Goal: Information Seeking & Learning: Learn about a topic

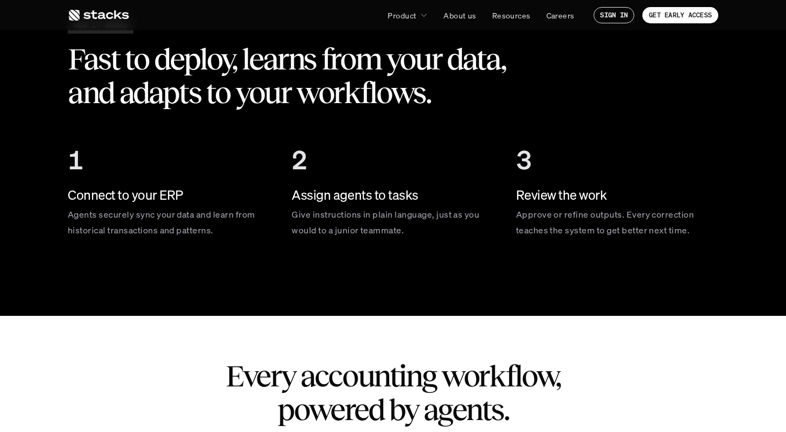
scroll to position [1796, 0]
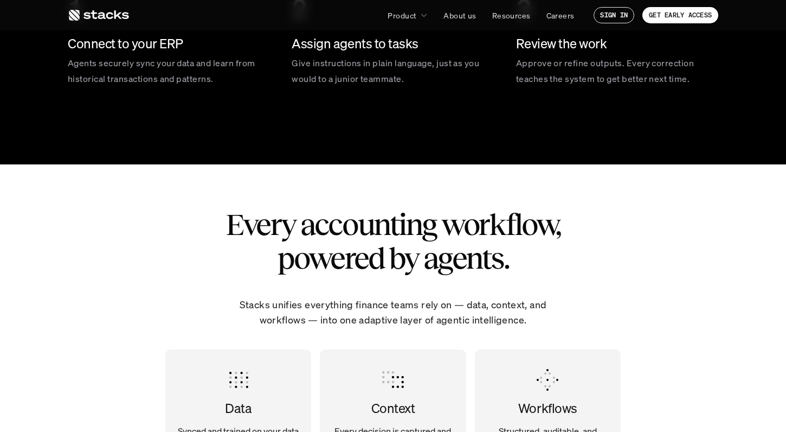
click at [218, 247] on h2 "Every accounting workflow, powered by agents." at bounding box center [393, 241] width 380 height 67
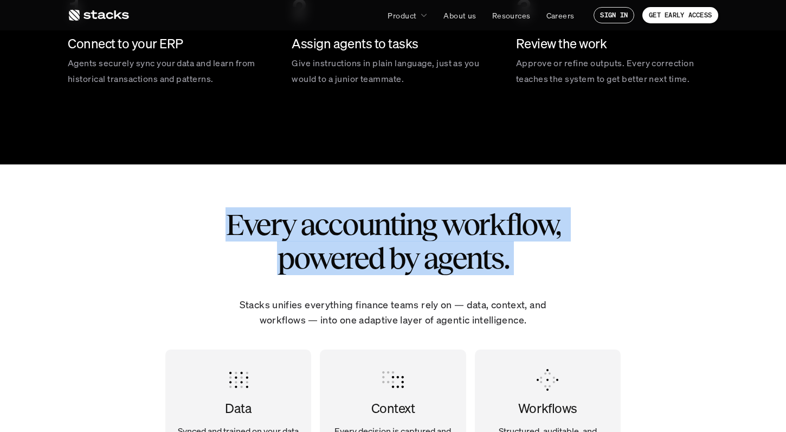
click at [218, 247] on h2 "Every accounting workflow, powered by agents." at bounding box center [393, 241] width 380 height 67
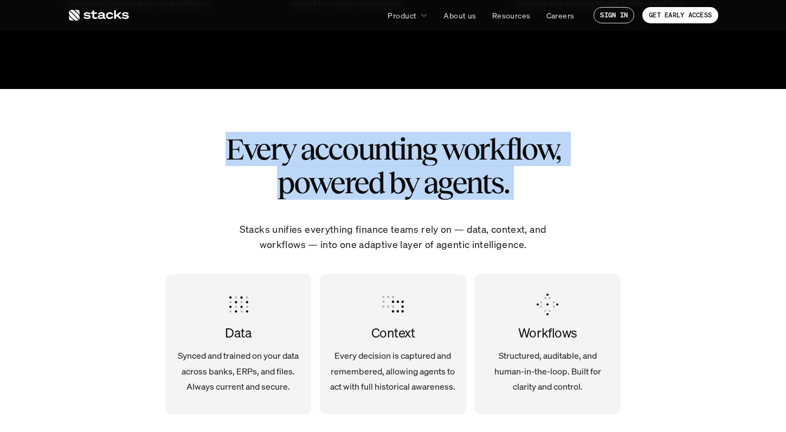
scroll to position [1872, 0]
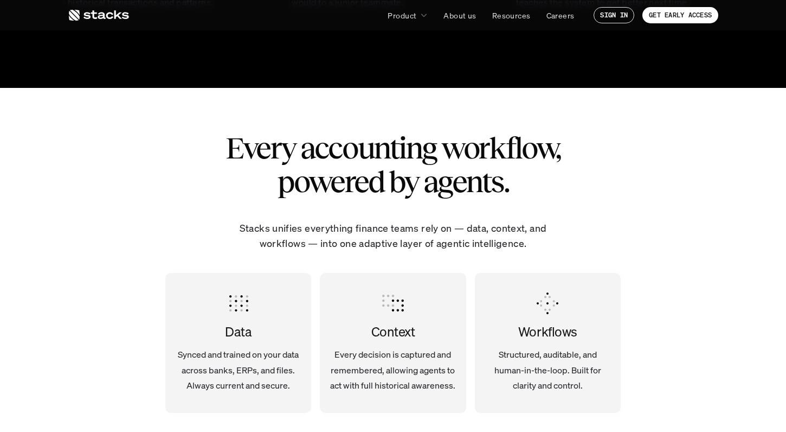
click at [218, 247] on div "Every accounting workflow, powered by agents. Stacks unifies everything finance…" at bounding box center [393, 283] width 651 height 390
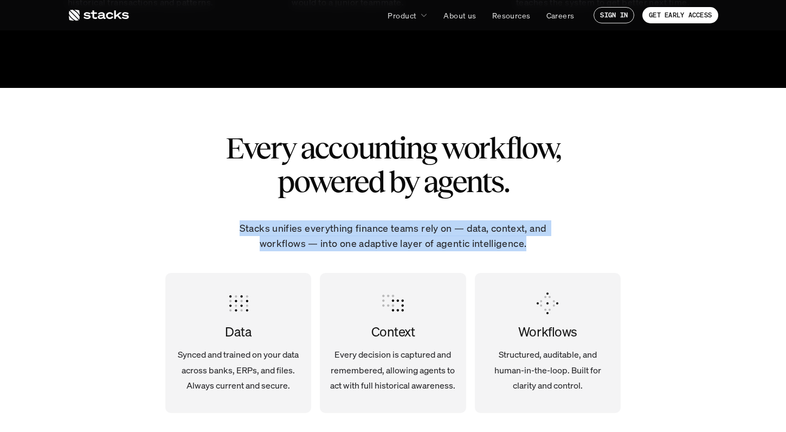
click at [218, 247] on div "Every accounting workflow, powered by agents. Stacks unifies everything finance…" at bounding box center [393, 283] width 651 height 390
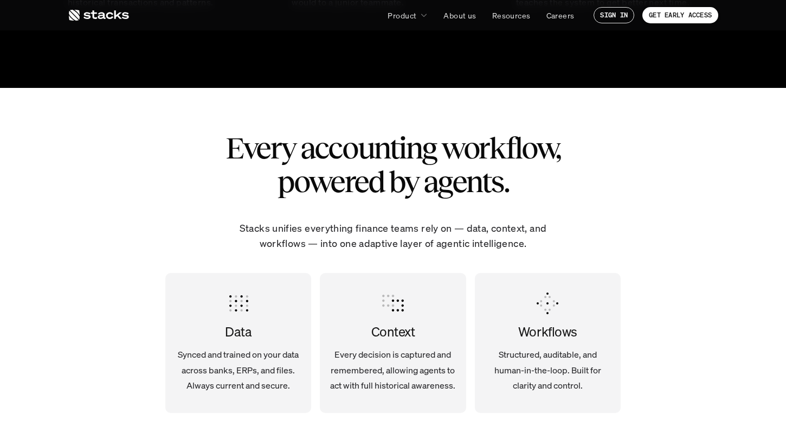
click at [215, 295] on div "Data Synced and trained on your data across banks, ERPs, and files. Always curr…" at bounding box center [238, 343] width 146 height 118
click at [244, 354] on p "Synced and trained on your data across banks, ERPs, and files. Always current a…" at bounding box center [238, 369] width 129 height 47
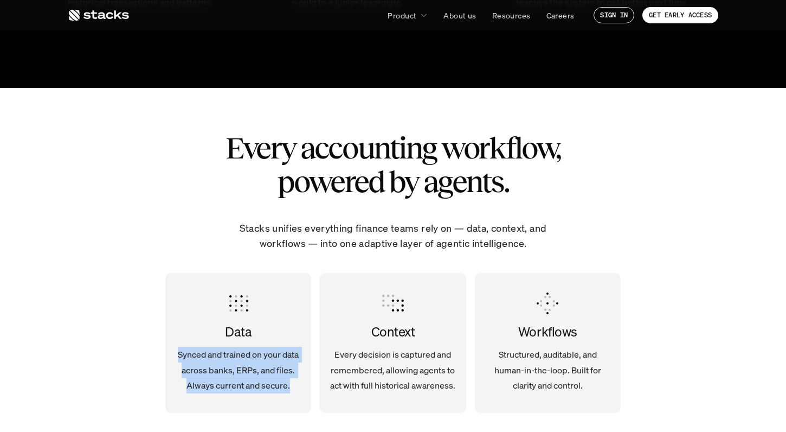
click at [244, 354] on p "Synced and trained on your data across banks, ERPs, and files. Always current a…" at bounding box center [238, 369] width 129 height 47
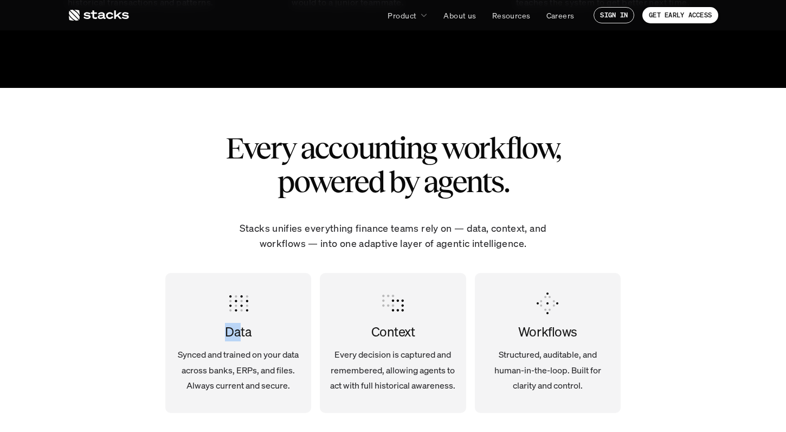
drag, startPoint x: 239, startPoint y: 338, endPoint x: 229, endPoint y: 286, distance: 52.4
click at [229, 285] on div "Data Synced and trained on your data across banks, ERPs, and files. Always curr…" at bounding box center [238, 343] width 146 height 118
click at [229, 289] on div "Data Synced and trained on your data across banks, ERPs, and files. Always curr…" at bounding box center [238, 343] width 146 height 118
drag, startPoint x: 231, startPoint y: 307, endPoint x: 277, endPoint y: 338, distance: 55.3
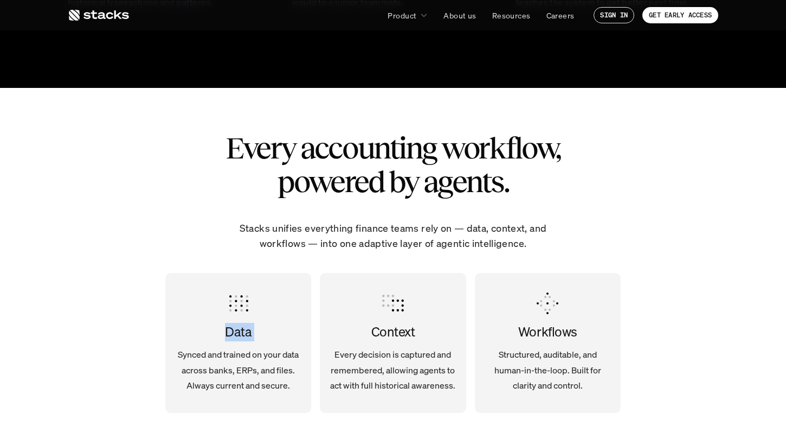
click at [276, 338] on div "Data Synced and trained on your data across banks, ERPs, and files. Always curr…" at bounding box center [238, 343] width 146 height 118
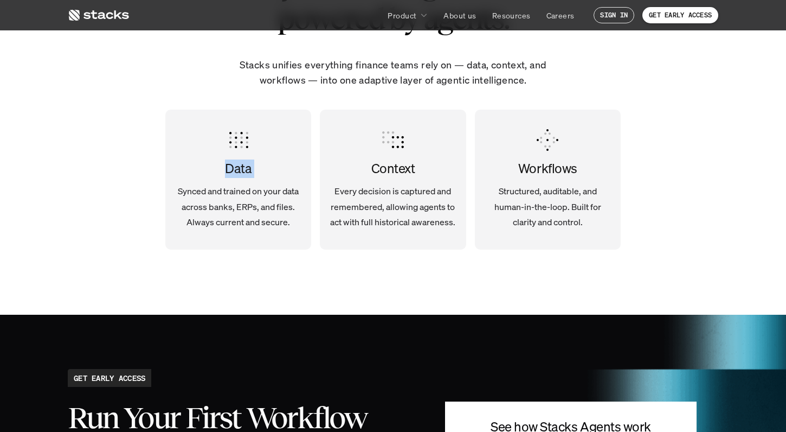
scroll to position [2041, 0]
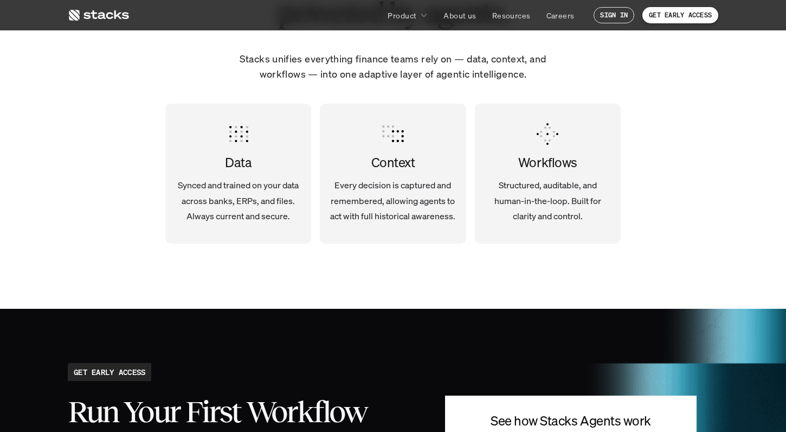
click at [371, 165] on h4 "Context" at bounding box center [393, 162] width 129 height 18
click at [356, 196] on p "Every decision is captured and remembered, allowing agents to act with full his…" at bounding box center [393, 200] width 129 height 47
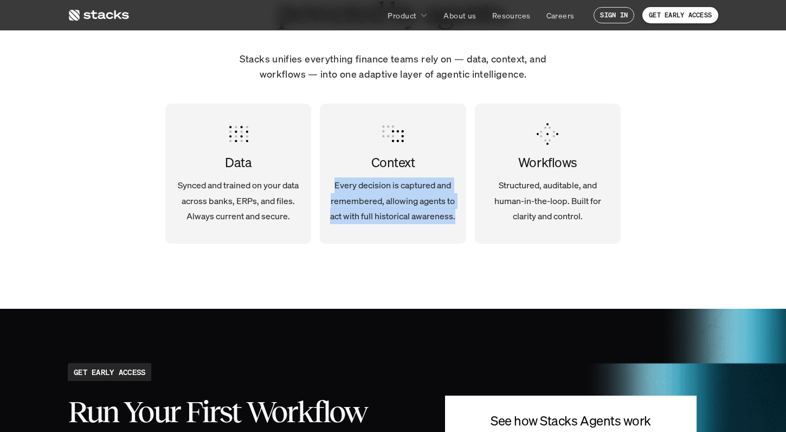
click at [356, 196] on p "Every decision is captured and remembered, allowing agents to act with full his…" at bounding box center [393, 200] width 129 height 47
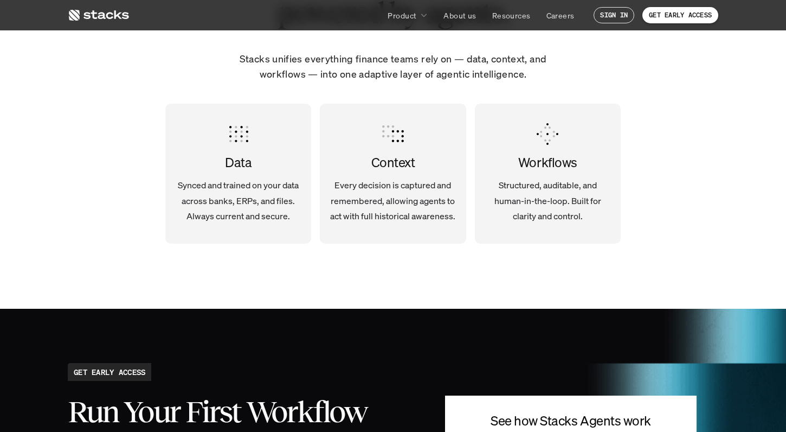
click at [221, 197] on p "Synced and trained on your data across banks, ERPs, and files. Always current a…" at bounding box center [238, 200] width 129 height 47
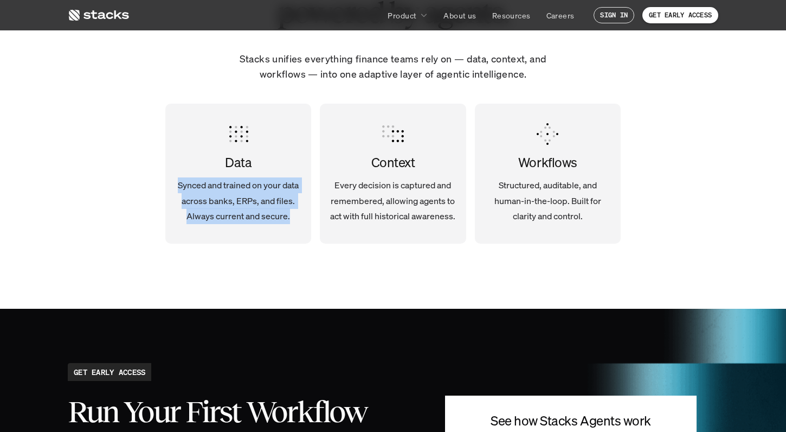
click at [221, 197] on p "Synced and trained on your data across banks, ERPs, and files. Always current a…" at bounding box center [238, 200] width 129 height 47
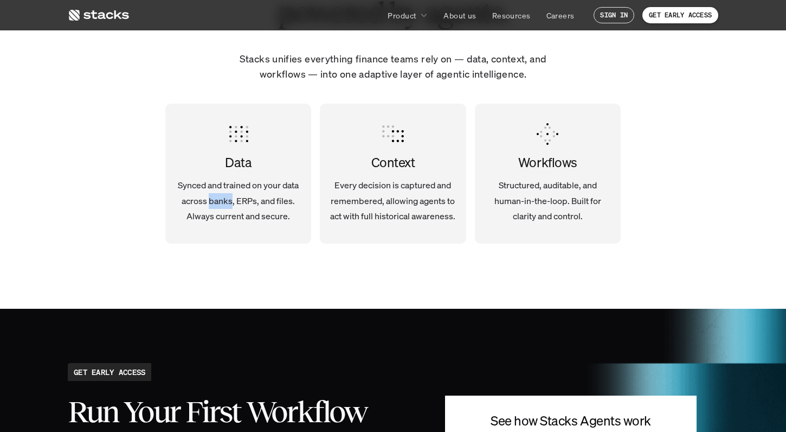
click at [221, 197] on p "Synced and trained on your data across banks, ERPs, and files. Always current a…" at bounding box center [238, 200] width 129 height 47
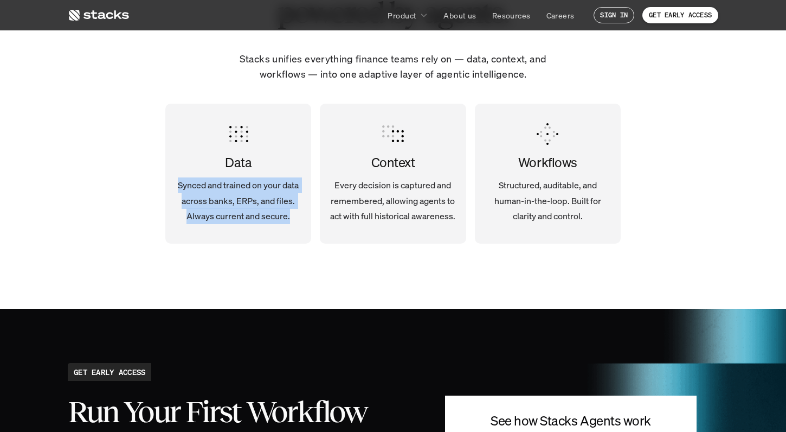
click at [221, 197] on p "Synced and trained on your data across banks, ERPs, and files. Always current a…" at bounding box center [238, 200] width 129 height 47
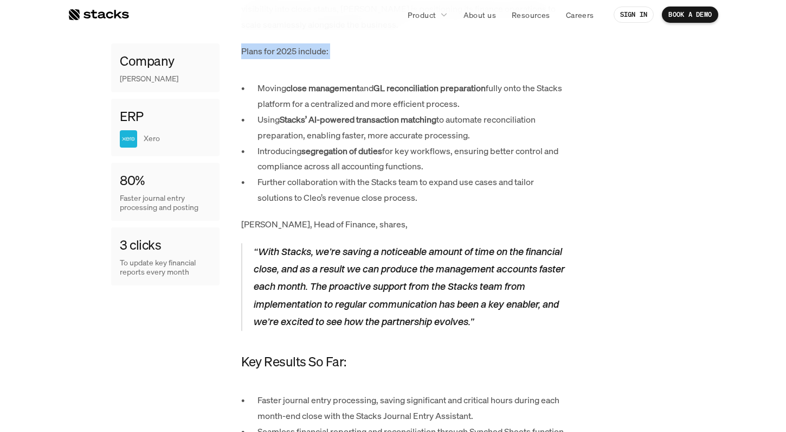
scroll to position [1047, 0]
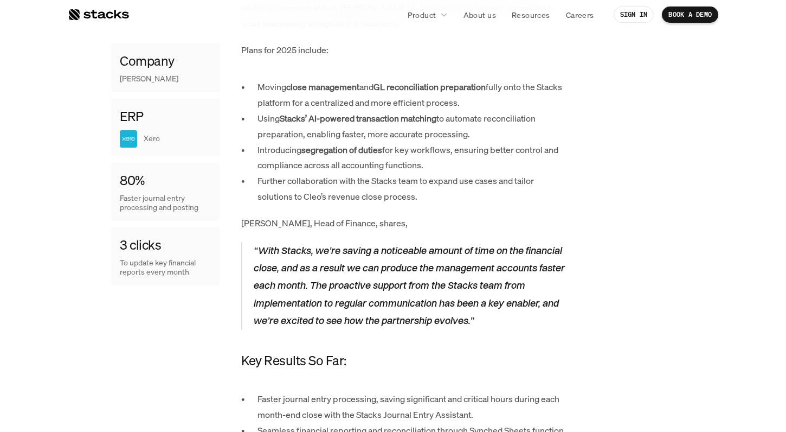
drag, startPoint x: 267, startPoint y: 200, endPoint x: 222, endPoint y: 296, distance: 106.3
click at [246, 271] on blockquote "“With Stacks, we’re saving a noticeable amount of time on the financial close, …" at bounding box center [403, 286] width 325 height 88
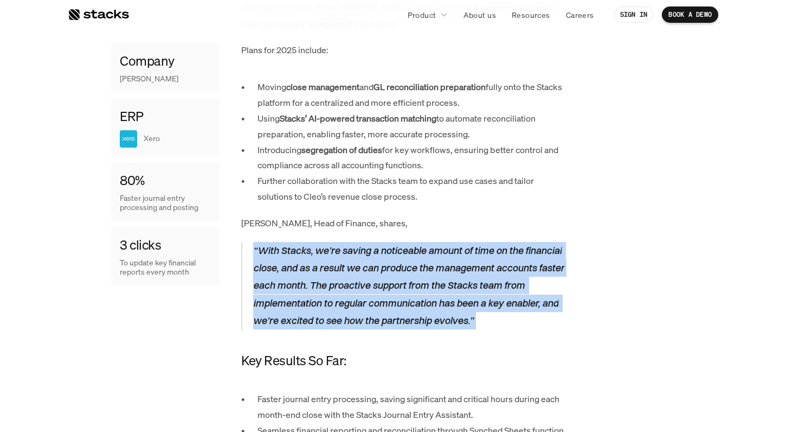
click at [246, 271] on blockquote "“With Stacks, we’re saving a noticeable amount of time on the financial close, …" at bounding box center [403, 286] width 325 height 88
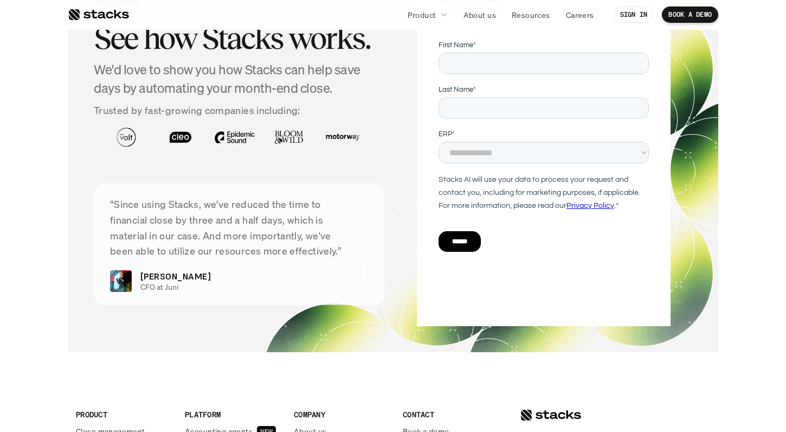
scroll to position [1650, 0]
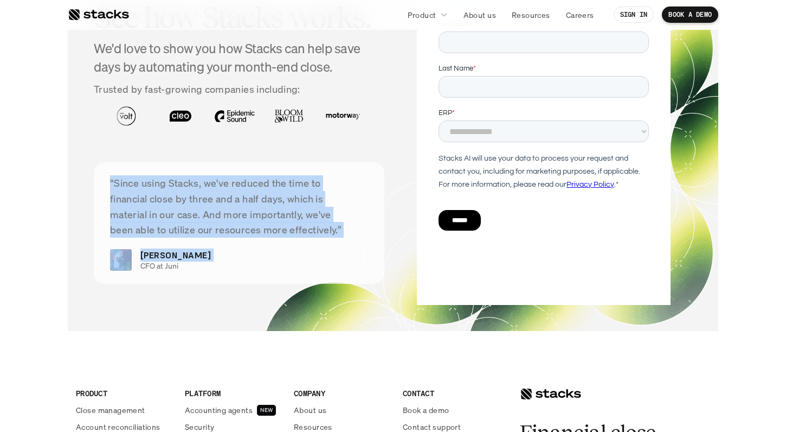
drag, startPoint x: 246, startPoint y: 157, endPoint x: 245, endPoint y: 232, distance: 74.8
click at [245, 234] on div "“Since using Stacks, we've reduced the time to financial close by three and a h…" at bounding box center [239, 222] width 291 height 121
